Goal: Task Accomplishment & Management: Manage account settings

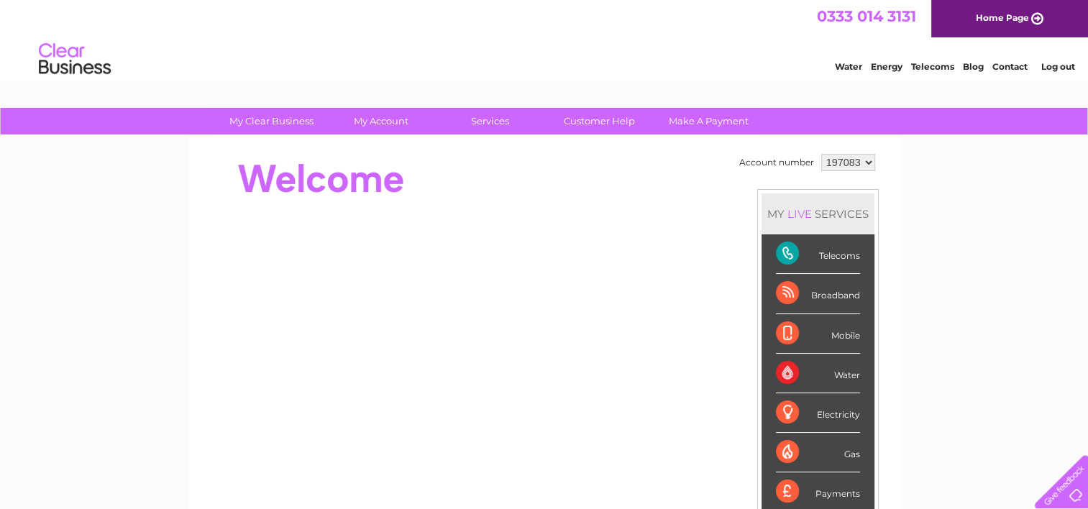
click at [865, 162] on select "197083" at bounding box center [848, 162] width 54 height 17
click at [821, 154] on select "197083" at bounding box center [848, 162] width 54 height 17
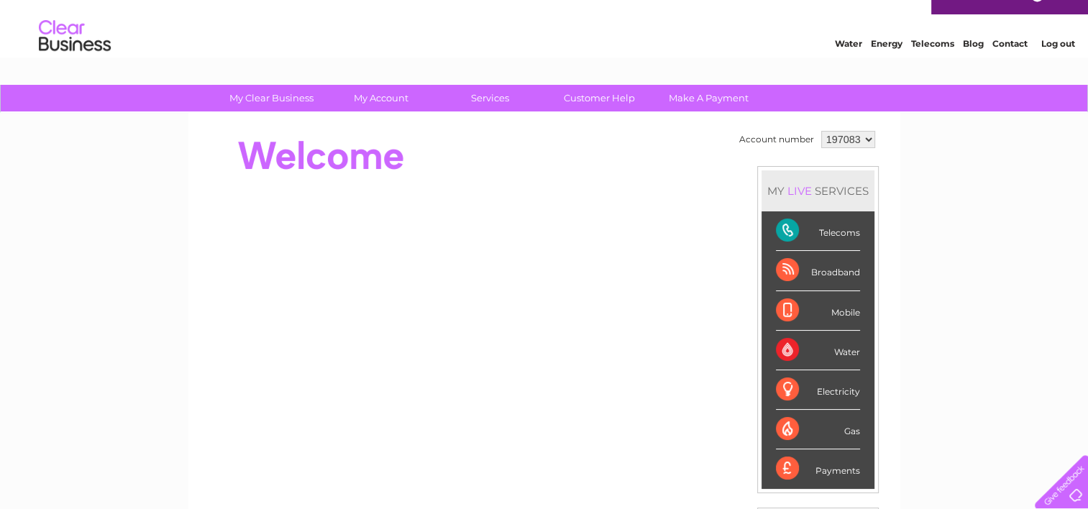
scroll to position [27, 0]
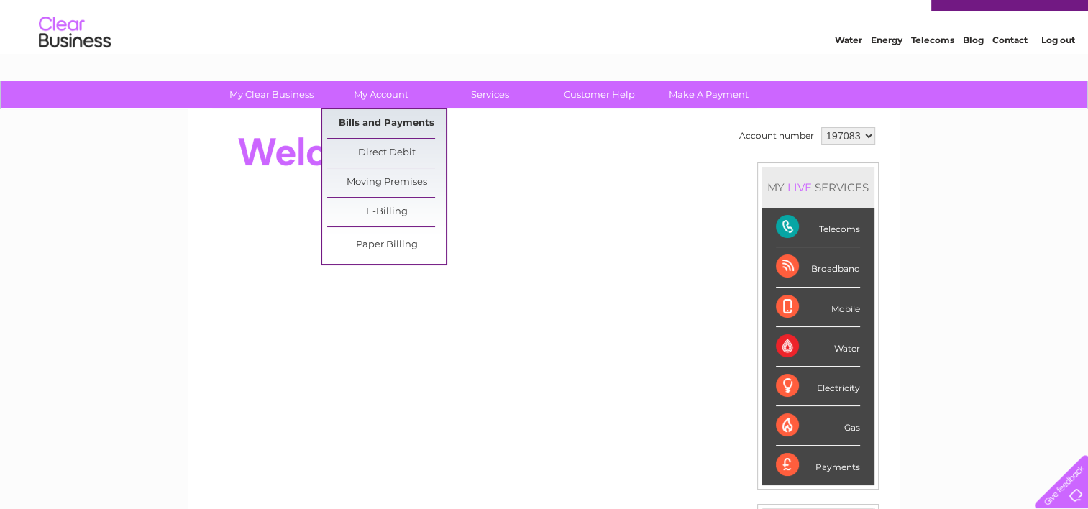
click at [395, 127] on link "Bills and Payments" at bounding box center [386, 123] width 119 height 29
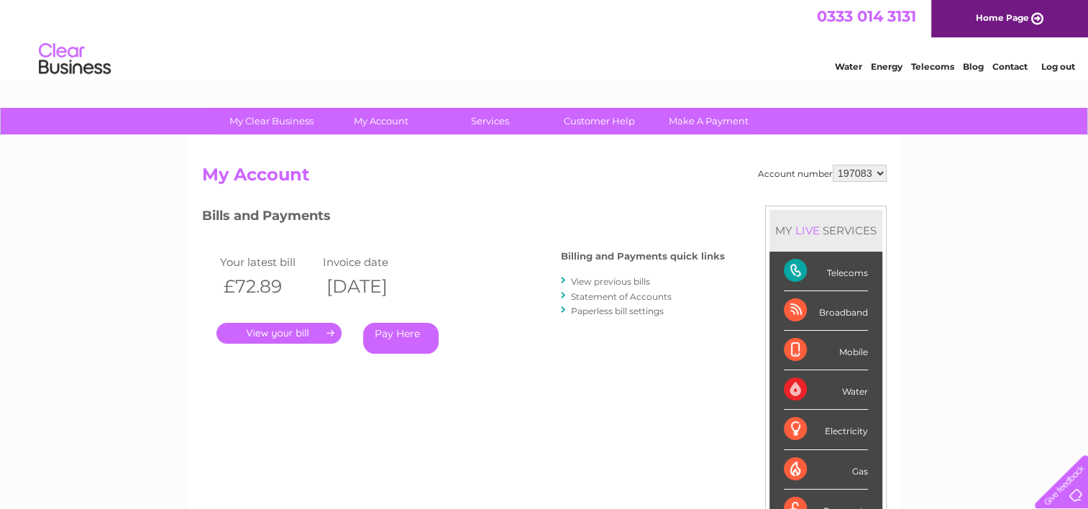
click at [298, 334] on link "." at bounding box center [278, 333] width 125 height 21
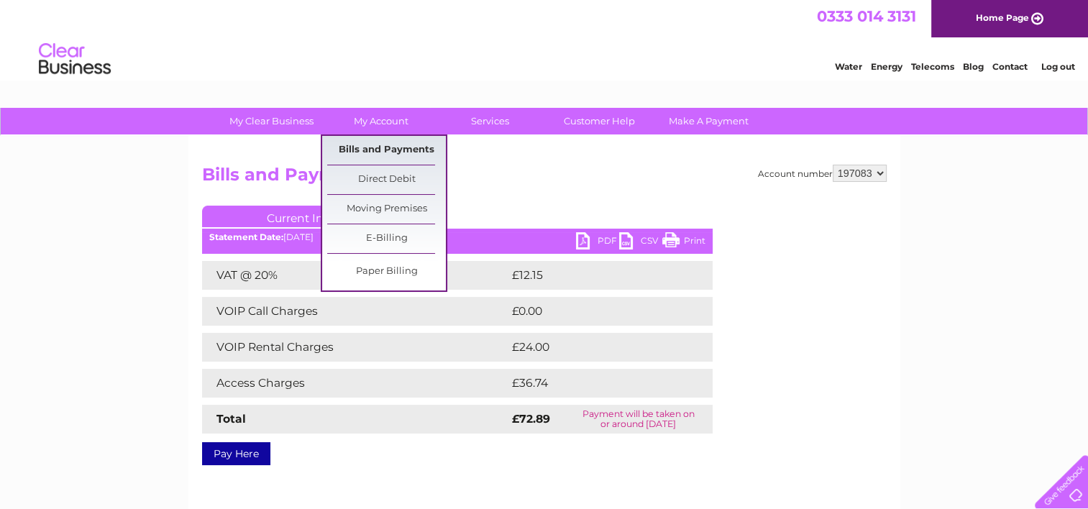
click at [398, 144] on link "Bills and Payments" at bounding box center [386, 150] width 119 height 29
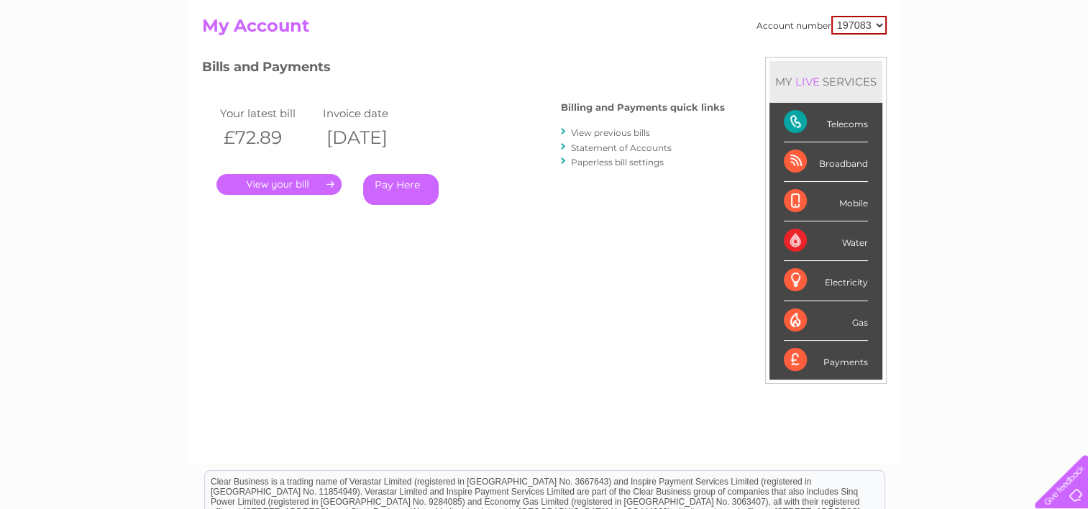
scroll to position [150, 0]
click at [634, 132] on link "View previous bills" at bounding box center [610, 132] width 79 height 11
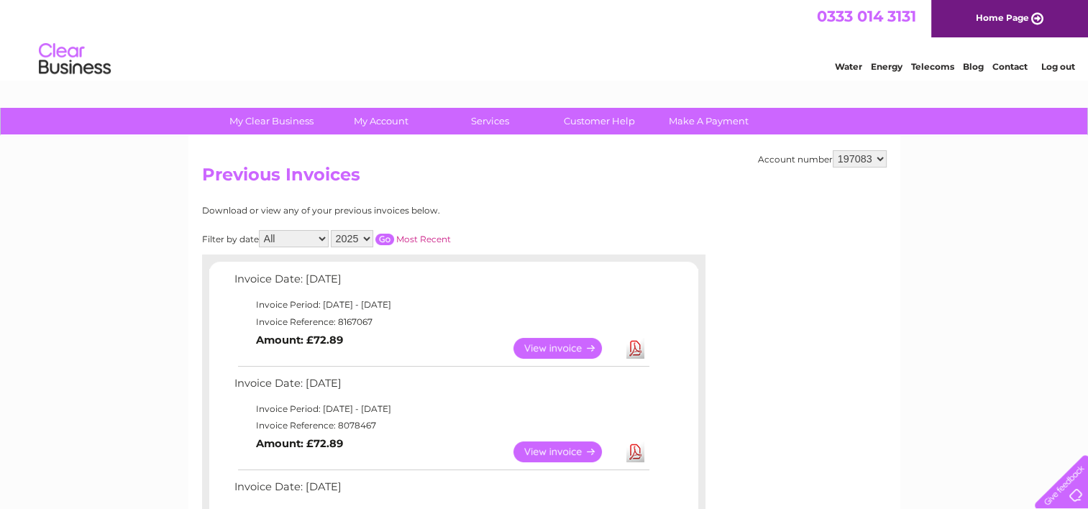
click at [559, 451] on link "View" at bounding box center [566, 451] width 106 height 21
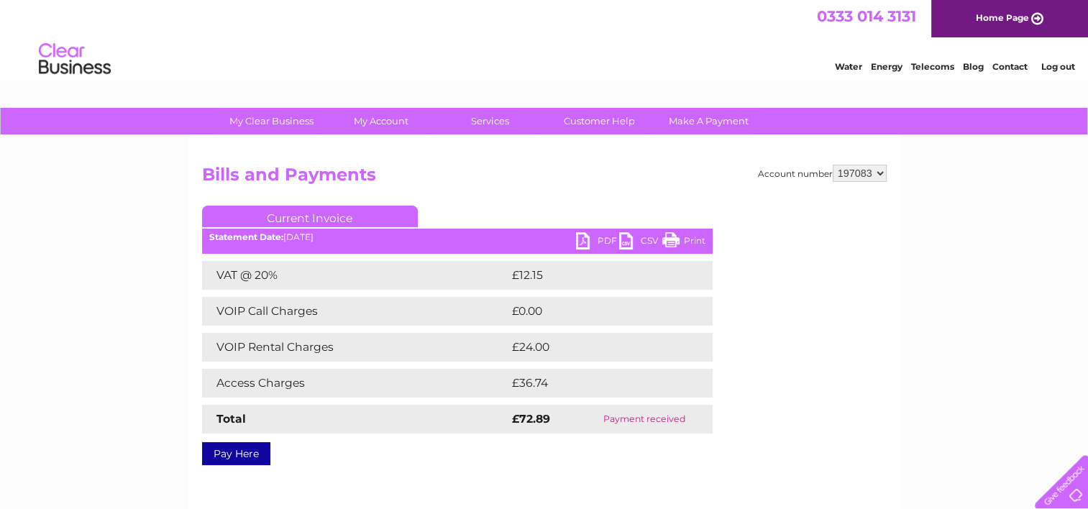
click at [597, 231] on ul "Current Invoice" at bounding box center [457, 219] width 510 height 27
click at [602, 243] on link "PDF" at bounding box center [597, 242] width 43 height 21
